Goal: Navigation & Orientation: Find specific page/section

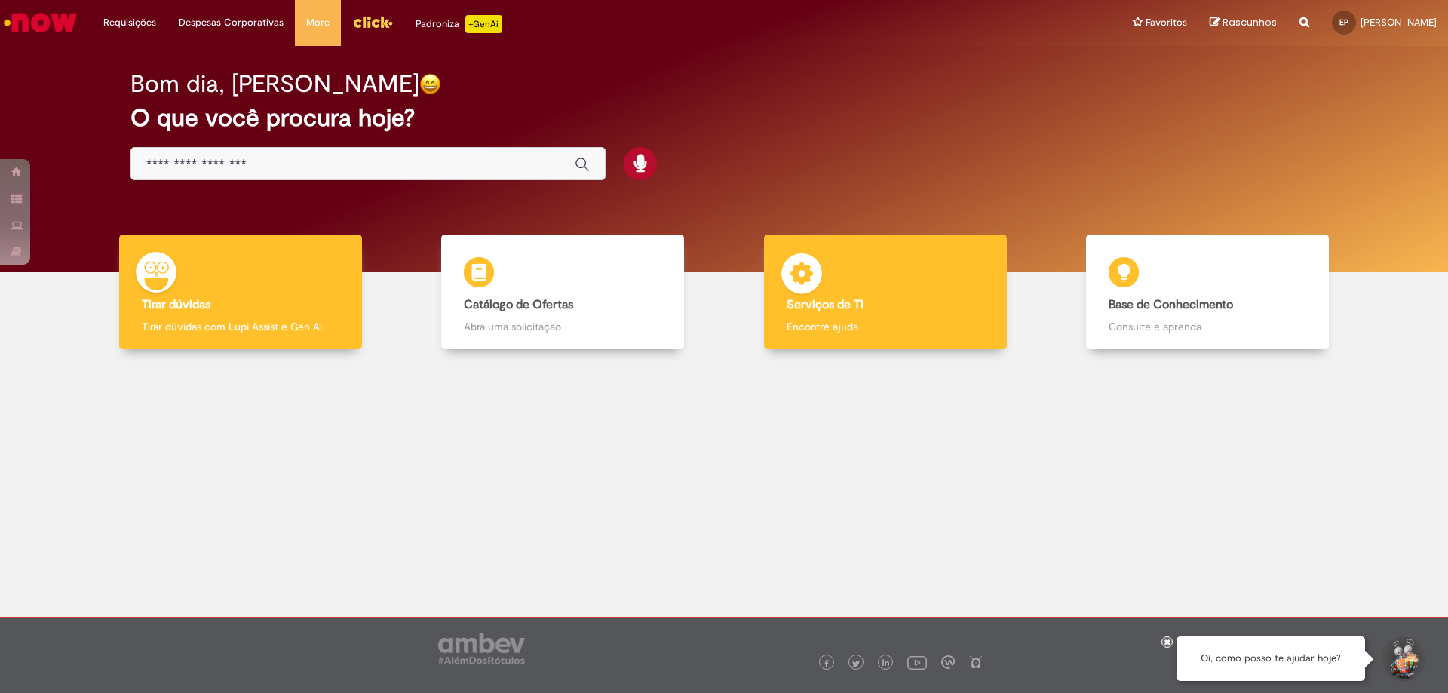
click at [866, 311] on h4 "Serviços de TI" at bounding box center [885, 306] width 198 height 14
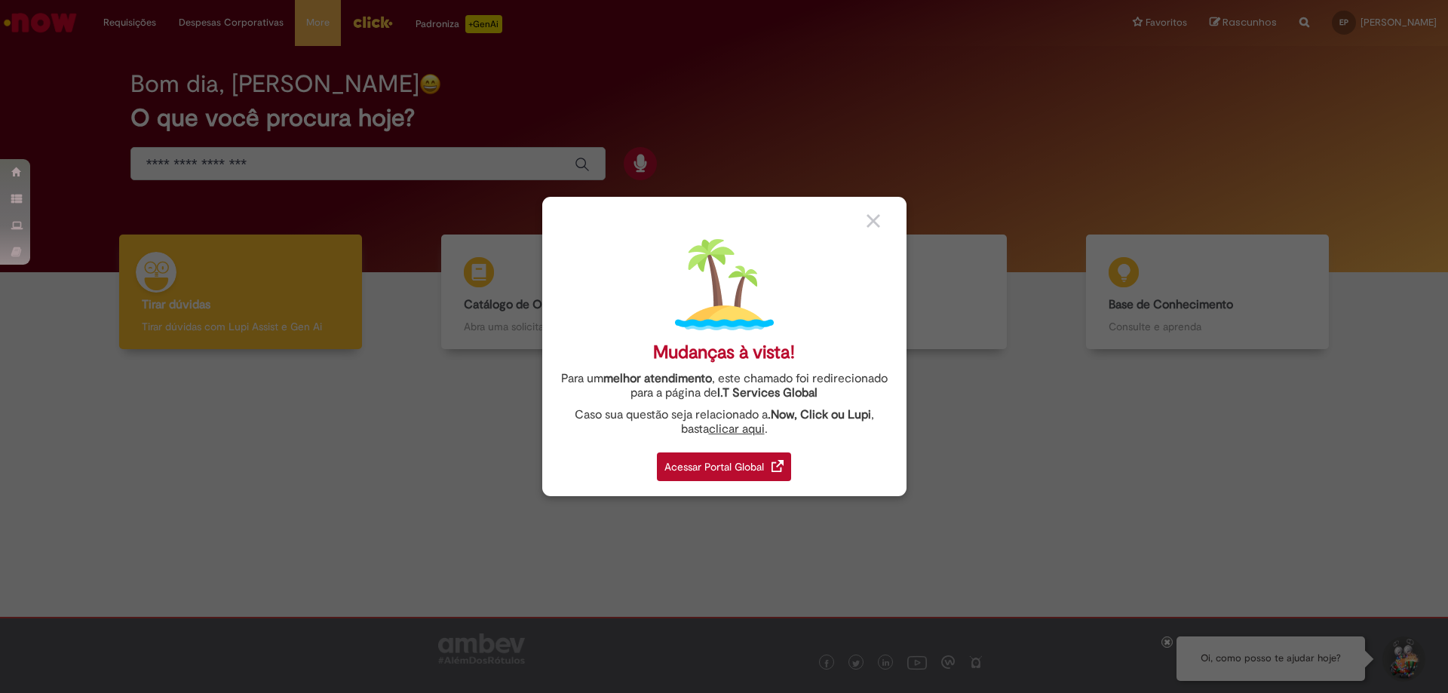
click at [722, 467] on div "Acessar Portal Global" at bounding box center [724, 466] width 134 height 29
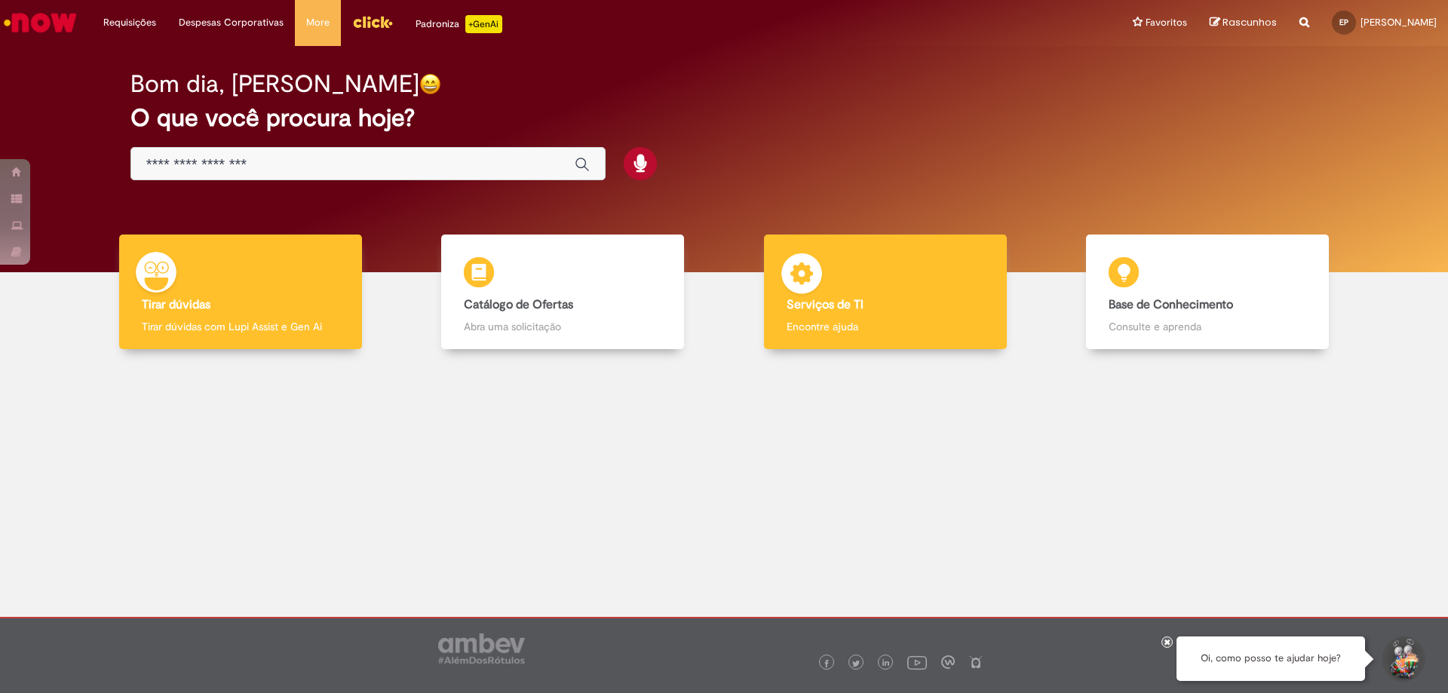
click at [834, 308] on b "Serviços de TI" at bounding box center [824, 304] width 77 height 15
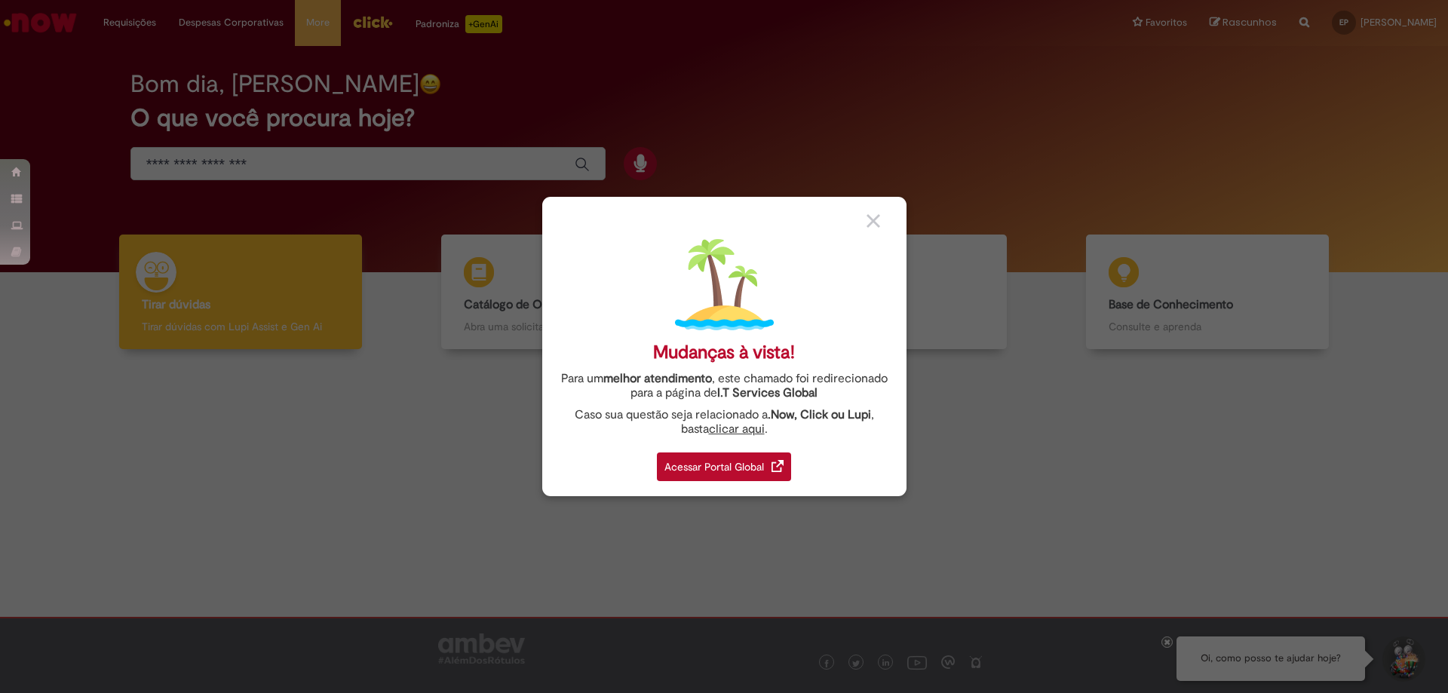
click at [718, 476] on div "Acessar Portal Global" at bounding box center [724, 466] width 134 height 29
